Goal: Obtain resource: Obtain resource

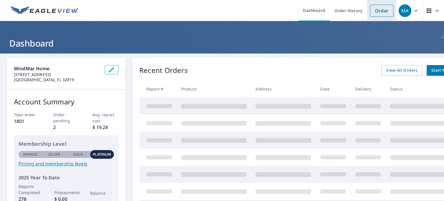
click at [377, 8] on link "Order" at bounding box center [381, 11] width 23 height 12
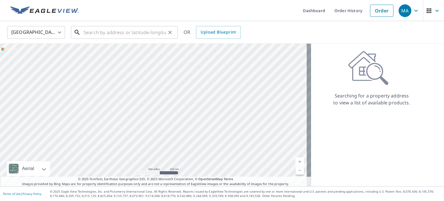
click at [144, 34] on input "text" at bounding box center [124, 32] width 82 height 16
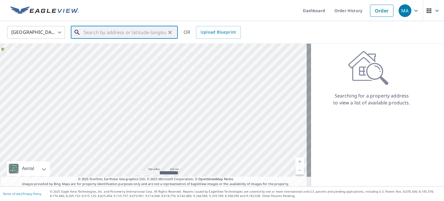
paste input "[STREET_ADDRESS][PERSON_NAME]"
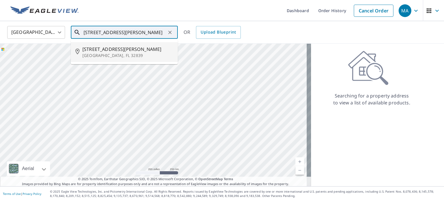
click at [130, 43] on li "[STREET_ADDRESS][PERSON_NAME]" at bounding box center [124, 52] width 107 height 20
type input "[STREET_ADDRESS][PERSON_NAME]"
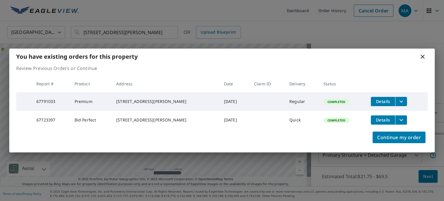
click at [397, 98] on icon "filesDropdownBtn-67791033" at bounding box center [400, 101] width 7 height 7
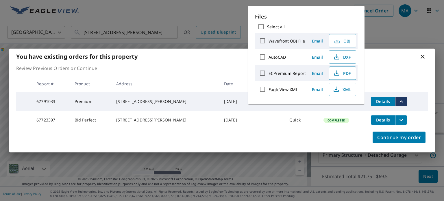
click at [338, 68] on button "PDF" at bounding box center [342, 72] width 27 height 13
click at [301, 22] on div "Select all" at bounding box center [306, 27] width 103 height 12
click at [149, 25] on div "You have existing orders for this property Review Previous Orders or Continue R…" at bounding box center [222, 100] width 444 height 201
